Goal: Task Accomplishment & Management: Manage account settings

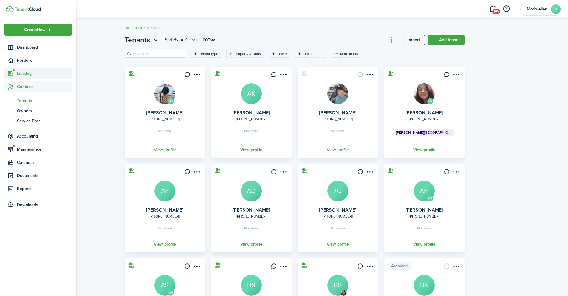
click at [25, 71] on span "Leasing" at bounding box center [44, 73] width 55 height 6
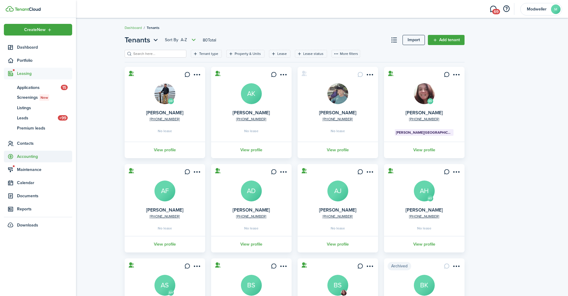
click at [28, 155] on span "Accounting" at bounding box center [44, 156] width 55 height 6
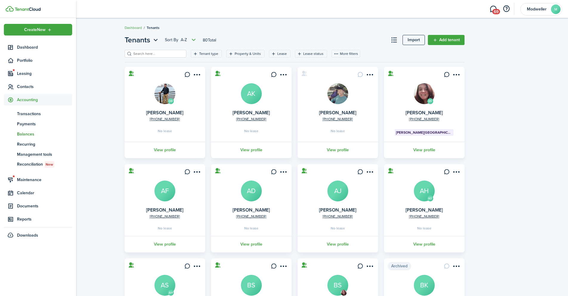
click at [29, 134] on span "Balances" at bounding box center [44, 134] width 55 height 6
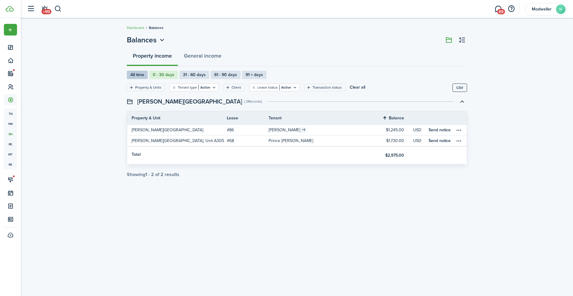
click at [142, 74] on label "All time" at bounding box center [137, 75] width 21 height 8
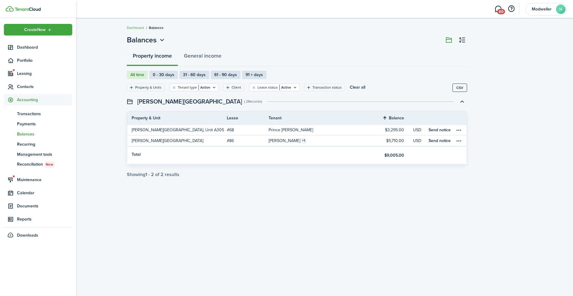
click at [19, 134] on span "Balances" at bounding box center [44, 134] width 55 height 6
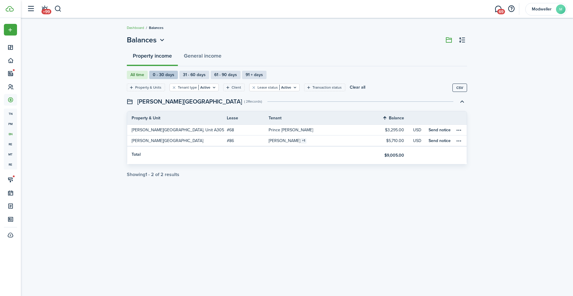
click at [164, 76] on label "0 - 30 days" at bounding box center [163, 75] width 29 height 8
radio input "false"
click at [191, 73] on label "31 - 60 days" at bounding box center [194, 75] width 30 height 8
radio input "false"
radio input "true"
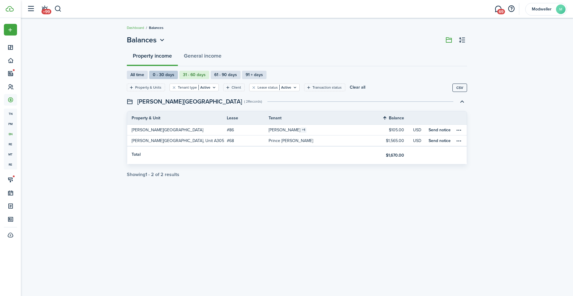
click at [162, 71] on label "0 - 30 days" at bounding box center [163, 75] width 29 height 8
radio input "true"
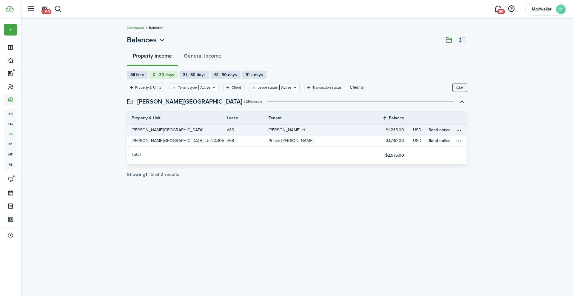
click at [185, 127] on span "[PERSON_NAME][GEOGRAPHIC_DATA]" at bounding box center [168, 130] width 72 height 6
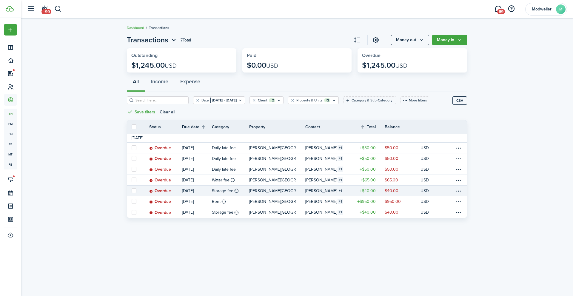
click at [135, 190] on label at bounding box center [134, 190] width 5 height 5
click at [132, 191] on input "checkbox" at bounding box center [131, 191] width 0 height 0
checkbox input "true"
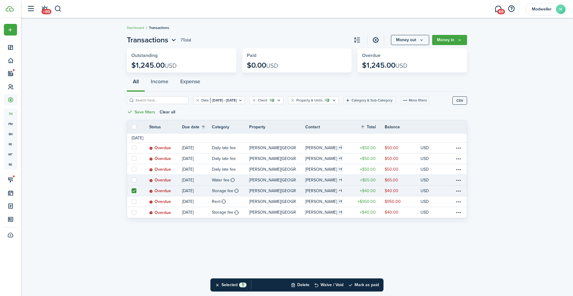
click at [136, 176] on link at bounding box center [133, 180] width 13 height 10
click at [135, 188] on link at bounding box center [133, 191] width 13 height 10
click at [134, 180] on label at bounding box center [134, 180] width 5 height 5
click at [132, 180] on input "checkbox" at bounding box center [131, 180] width 0 height 0
checkbox input "true"
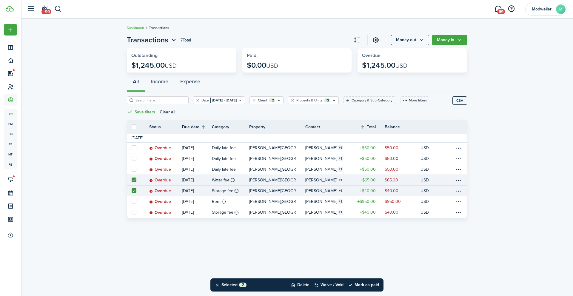
click at [134, 192] on label at bounding box center [134, 190] width 5 height 5
click at [132, 191] on input "checkbox" at bounding box center [131, 191] width 0 height 0
checkbox input "false"
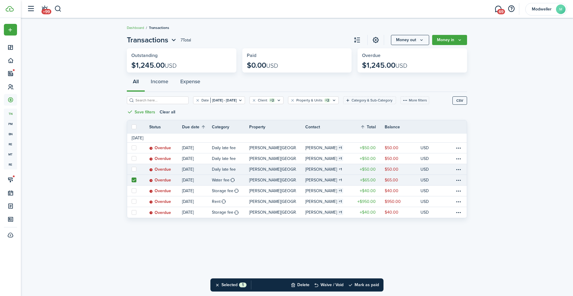
click at [135, 168] on label at bounding box center [134, 169] width 5 height 5
click at [132, 169] on input "checkbox" at bounding box center [131, 169] width 0 height 0
checkbox input "true"
click at [133, 181] on label at bounding box center [134, 180] width 5 height 5
click at [132, 180] on input "checkbox" at bounding box center [131, 180] width 0 height 0
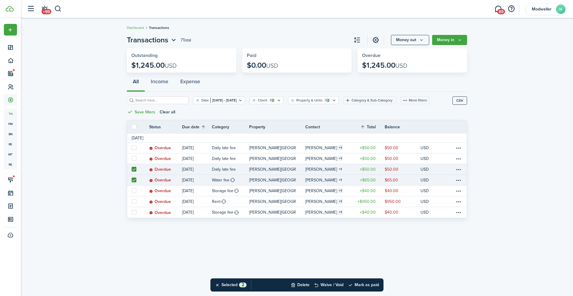
checkbox input "false"
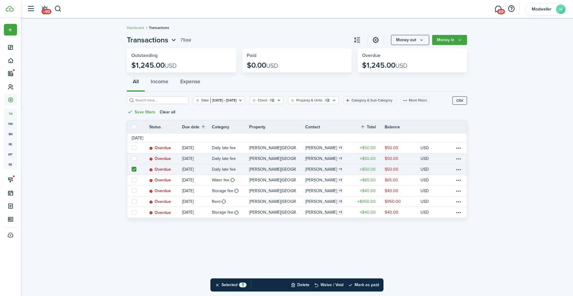
click at [133, 158] on label at bounding box center [134, 158] width 5 height 5
click at [132, 158] on input "checkbox" at bounding box center [131, 158] width 0 height 0
checkbox input "true"
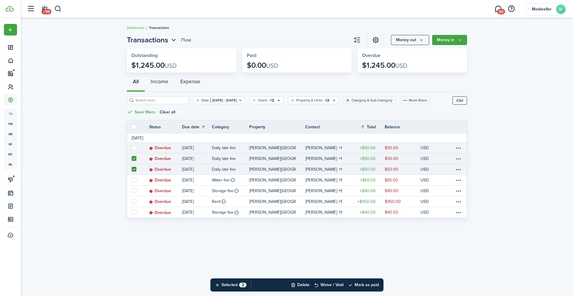
click at [134, 147] on label at bounding box center [134, 147] width 5 height 5
click at [132, 148] on input "checkbox" at bounding box center [131, 148] width 0 height 0
checkbox input "true"
click at [300, 285] on button "Delete" at bounding box center [300, 284] width 19 height 13
click at [367, 284] on button "Confirm" at bounding box center [363, 285] width 24 height 8
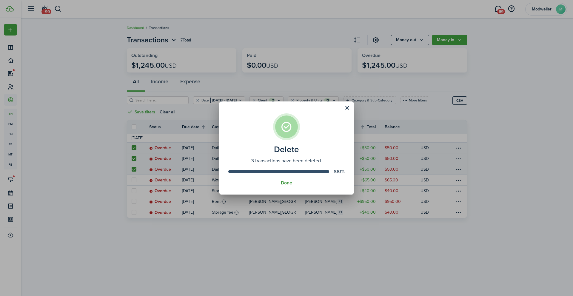
click at [289, 181] on button "Done" at bounding box center [286, 182] width 11 height 5
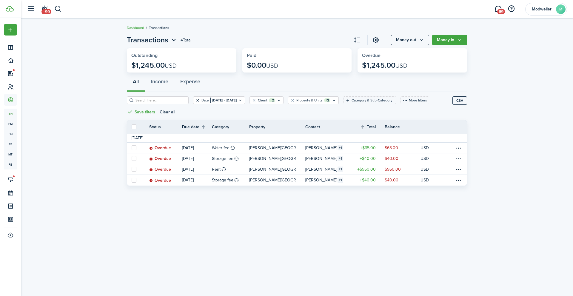
click at [195, 99] on button "Clear filter" at bounding box center [197, 100] width 5 height 5
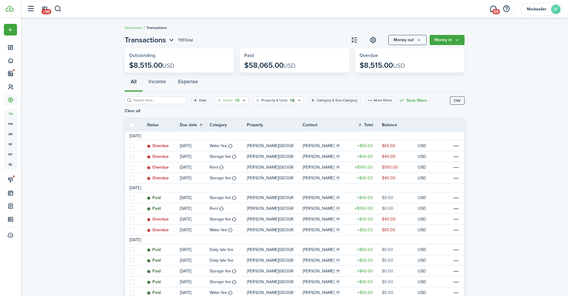
click at [242, 101] on icon "Open filter" at bounding box center [244, 100] width 5 height 5
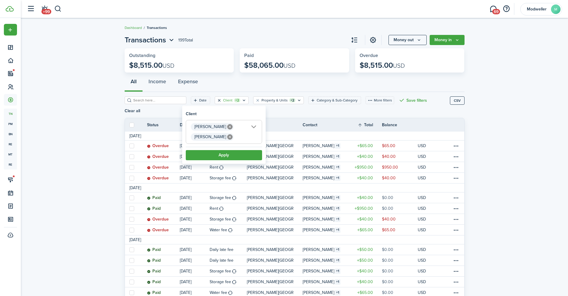
click at [217, 101] on button "Clear filter" at bounding box center [219, 100] width 5 height 5
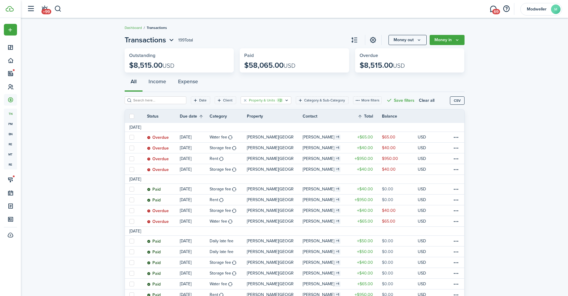
click at [277, 101] on filter-tag-counter "+2" at bounding box center [280, 100] width 6 height 4
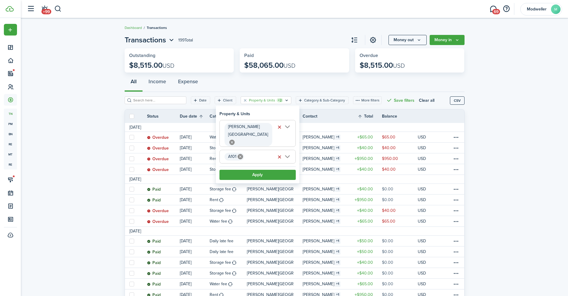
click at [240, 154] on icon at bounding box center [240, 156] width 5 height 5
click at [253, 173] on button "Apply" at bounding box center [258, 175] width 76 height 10
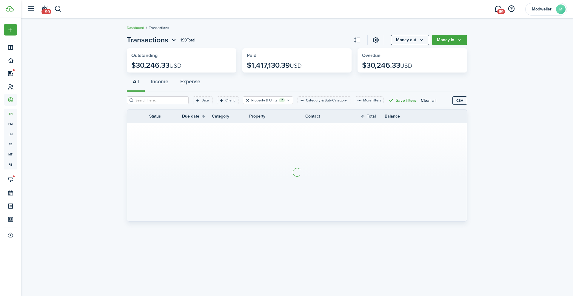
click at [245, 99] on button "Clear filter" at bounding box center [247, 100] width 5 height 5
